Goal: Navigation & Orientation: Find specific page/section

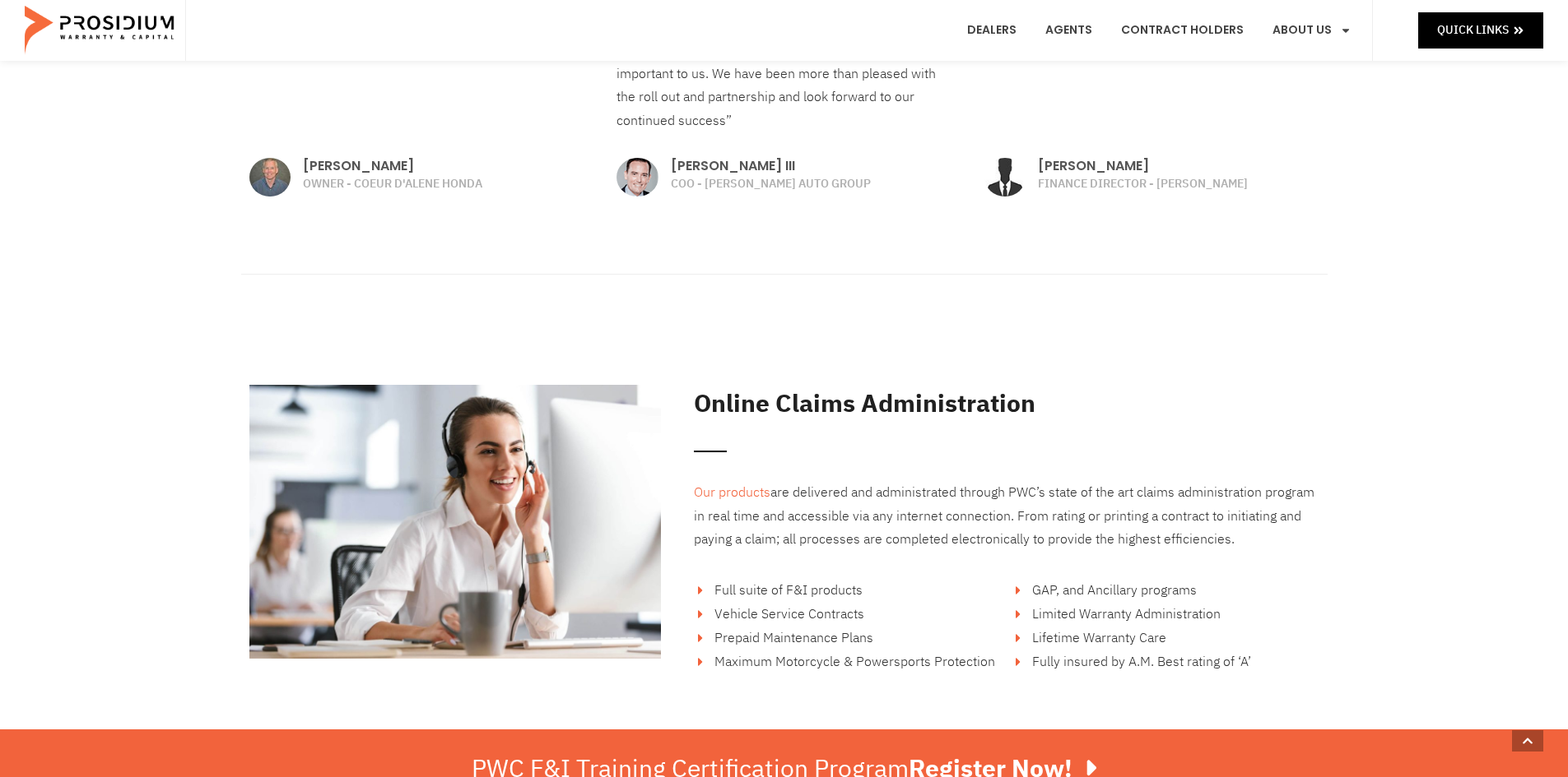
scroll to position [2304, 0]
click at [995, 24] on link "Dealers" at bounding box center [992, 30] width 74 height 61
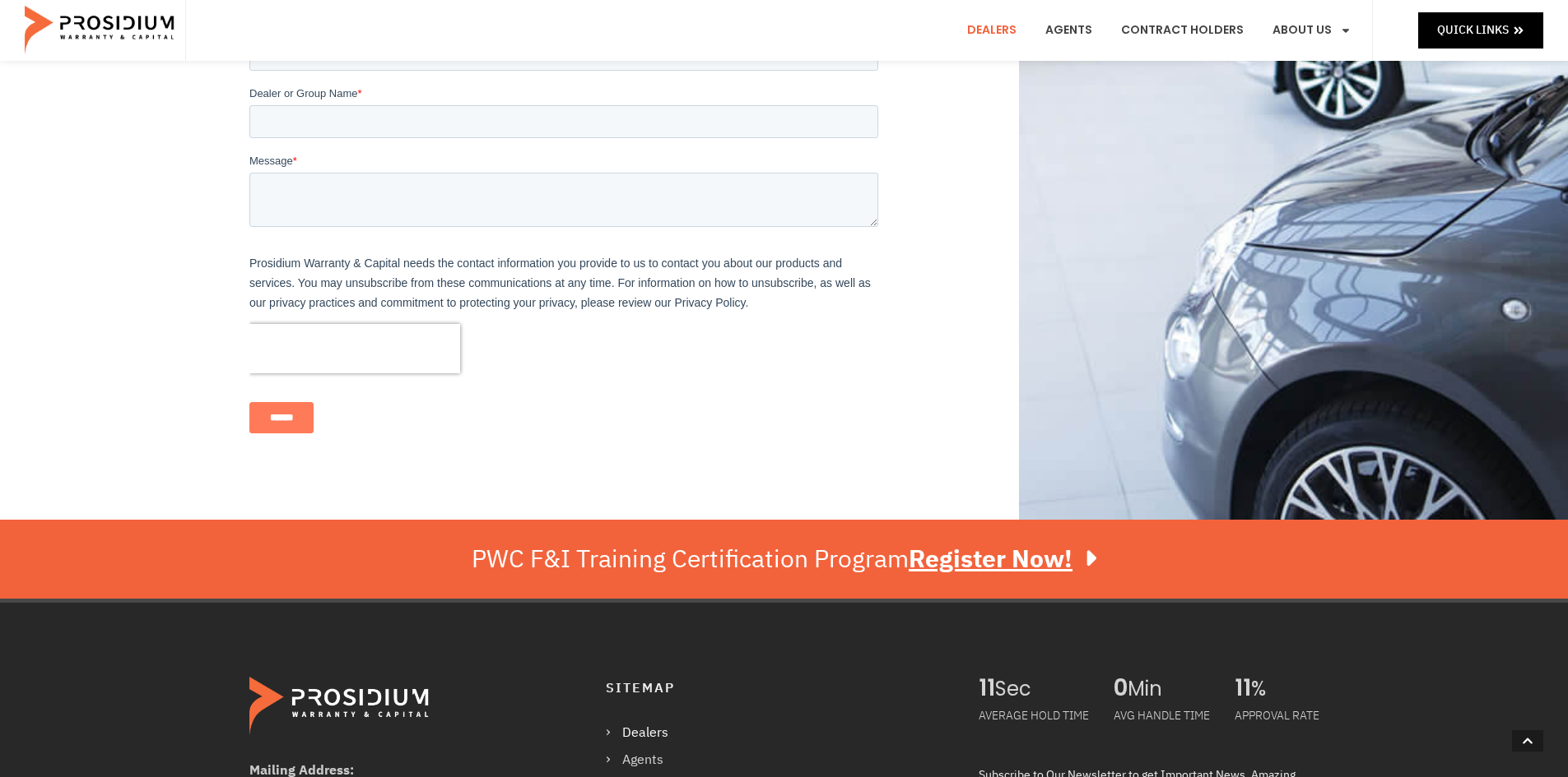
scroll to position [1233, 0]
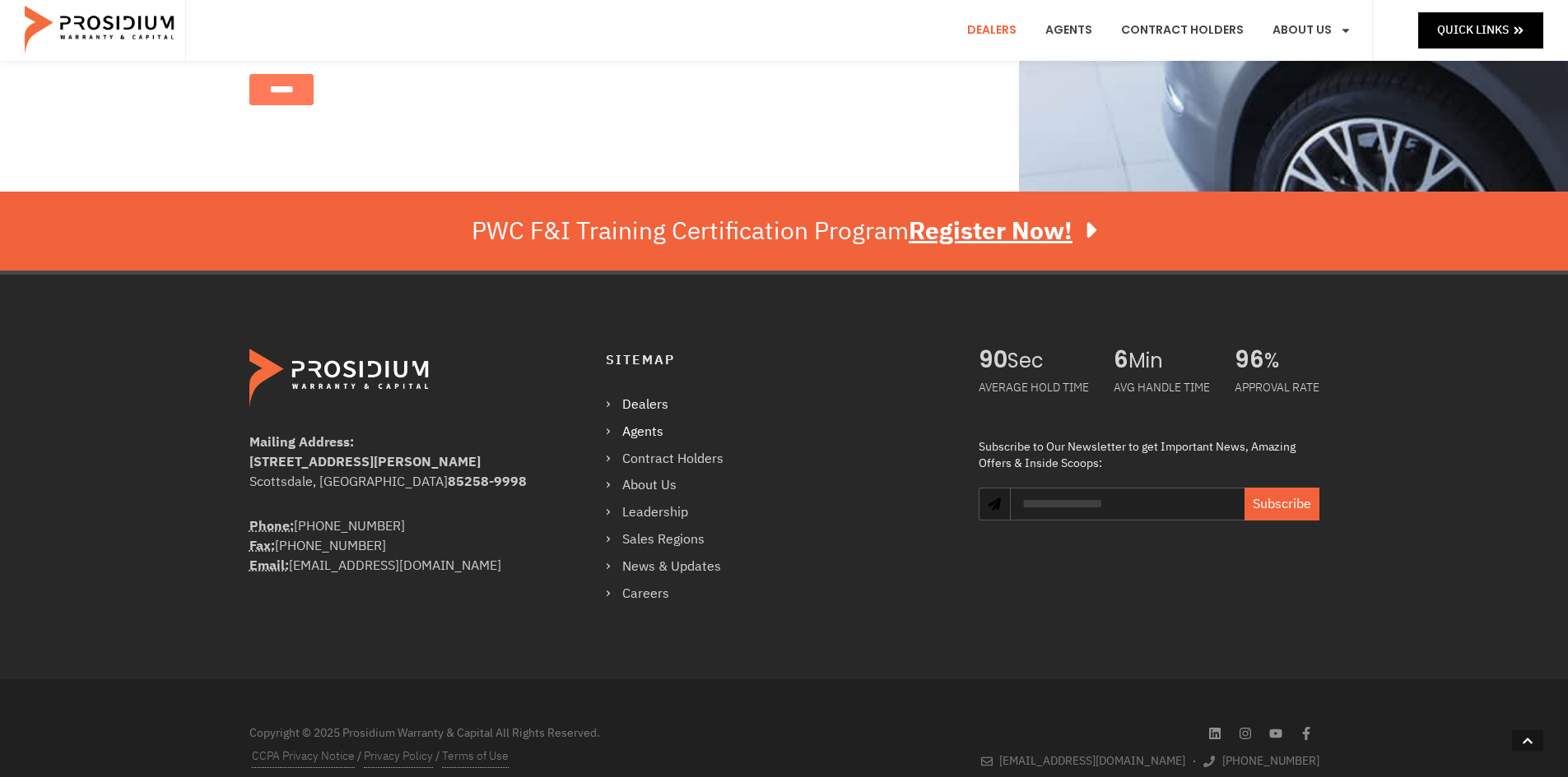
click at [635, 420] on link "Agents" at bounding box center [673, 432] width 134 height 24
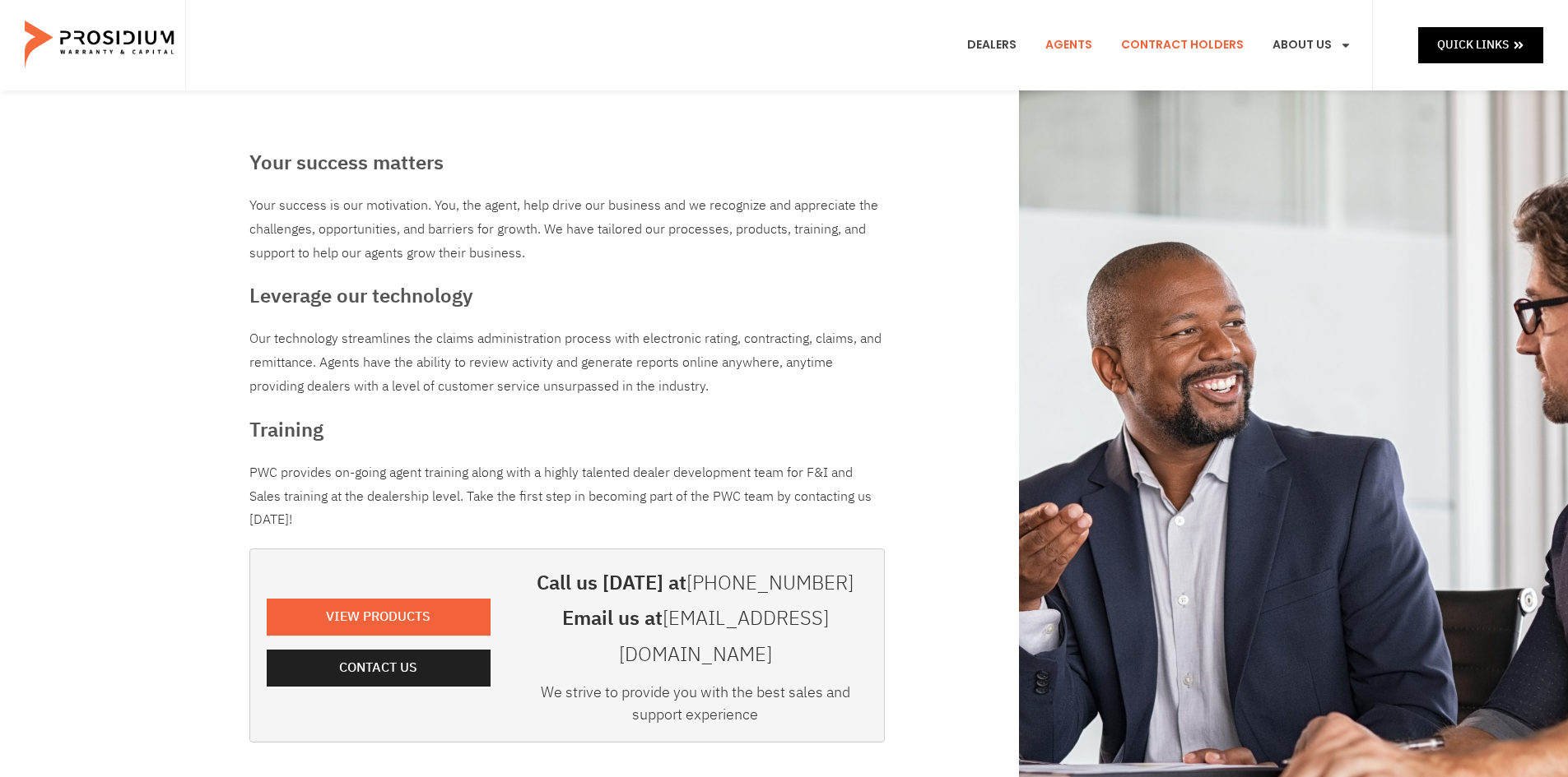
click at [1195, 42] on link "Contract Holders" at bounding box center [1182, 45] width 148 height 61
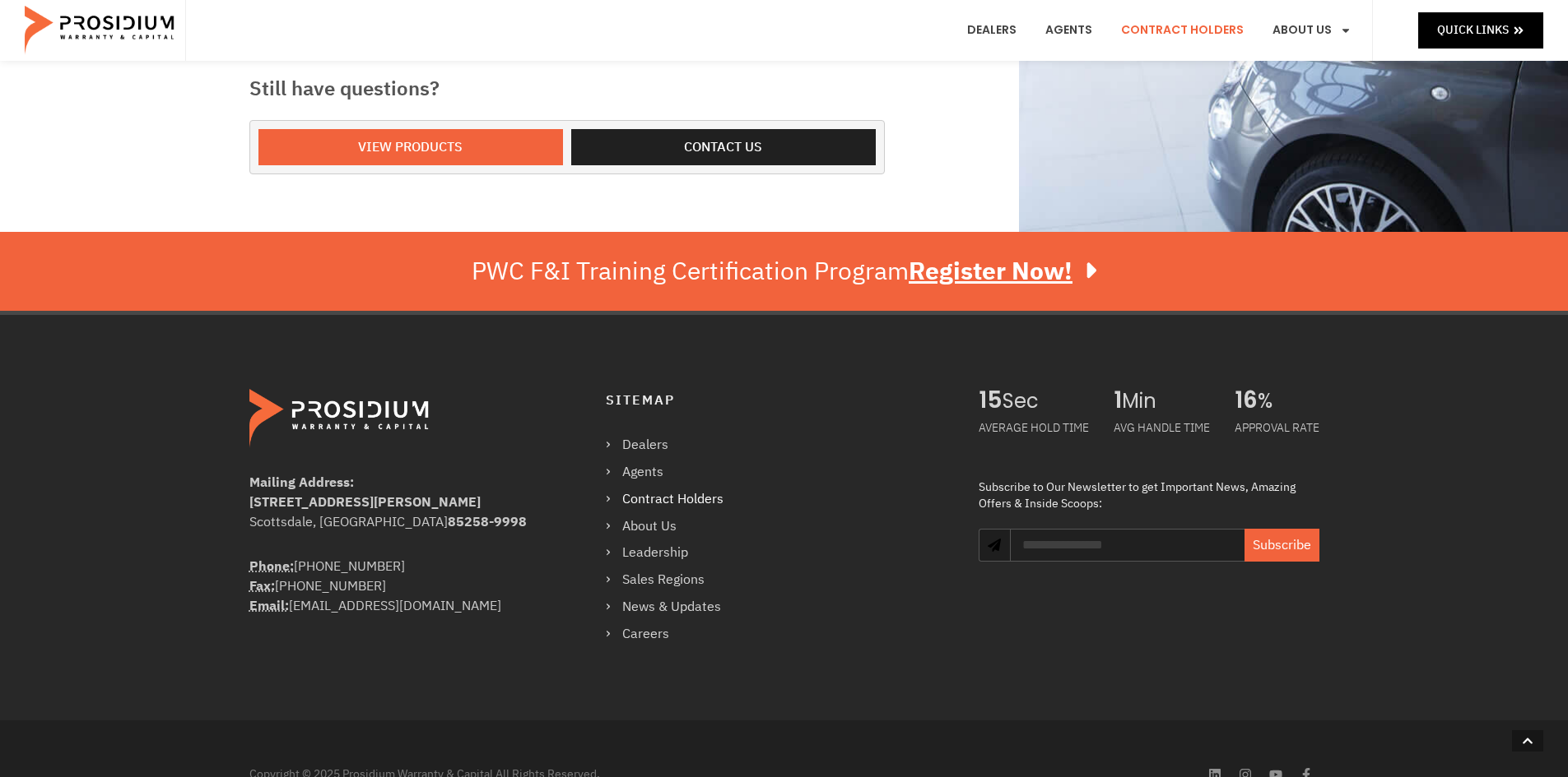
scroll to position [815, 0]
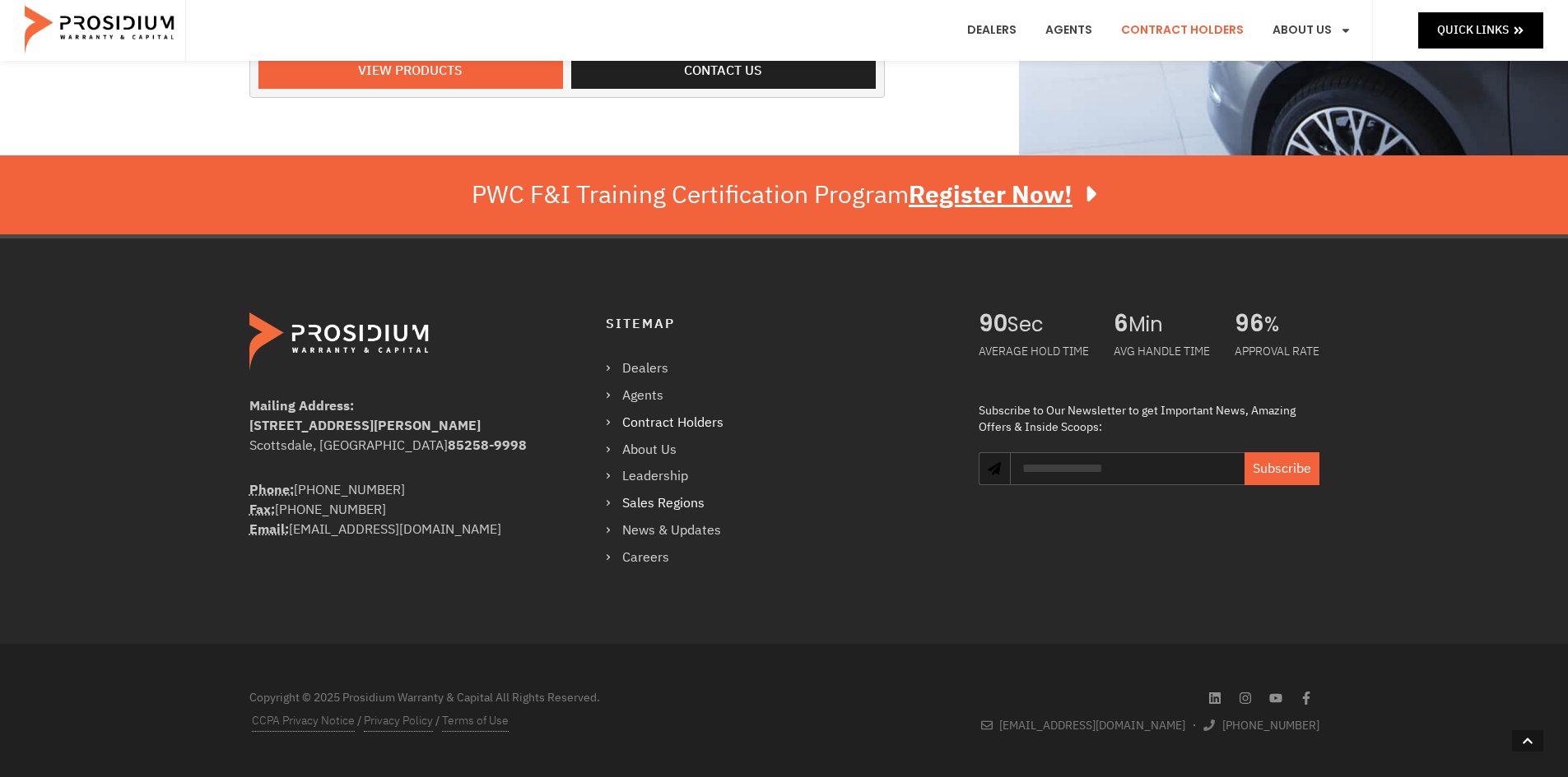
click at [670, 500] on link "Sales Regions" at bounding box center [673, 503] width 134 height 24
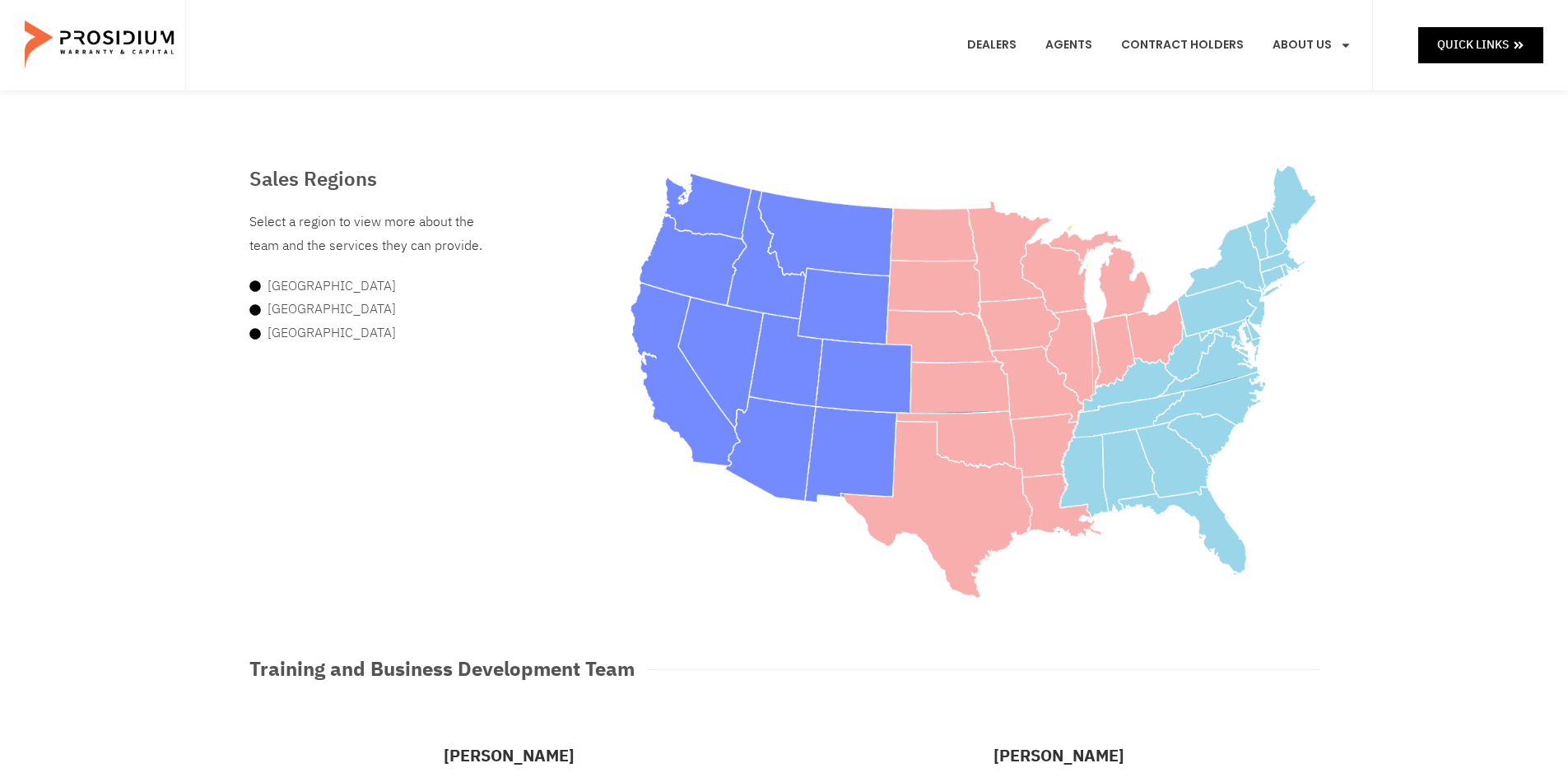
click at [340, 291] on span "[GEOGRAPHIC_DATA]" at bounding box center [329, 286] width 133 height 24
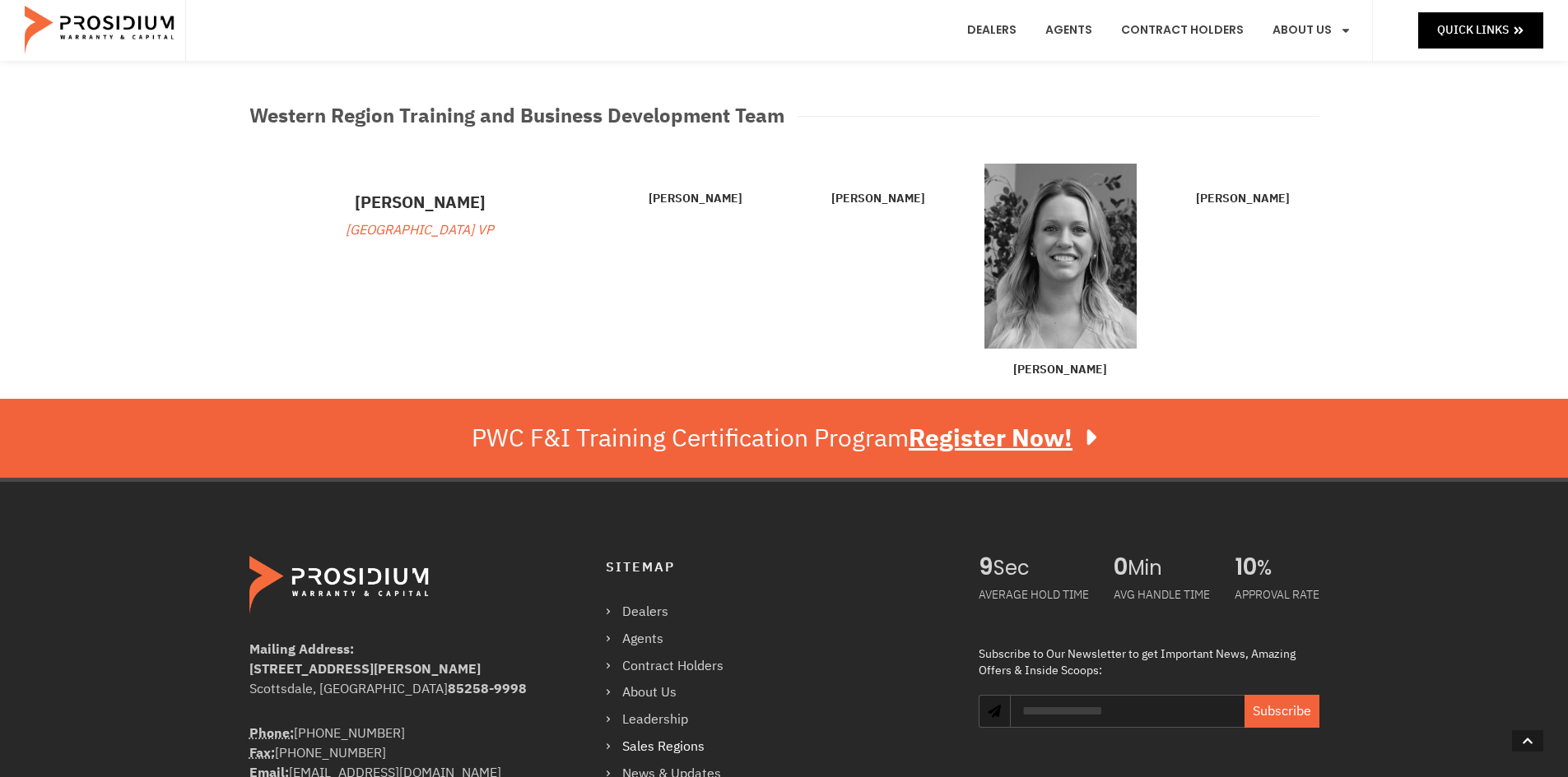
scroll to position [775, 0]
